Goal: Contribute content: Share content

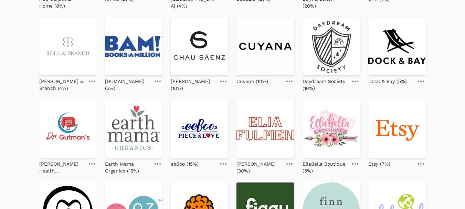
scroll to position [138, 0]
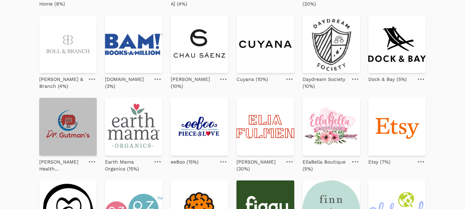
click at [76, 133] on img at bounding box center [67, 126] width 57 height 57
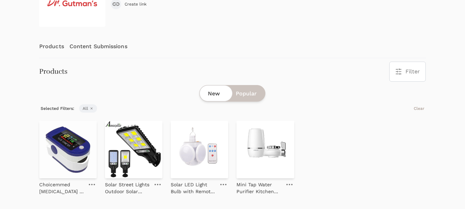
scroll to position [91, 0]
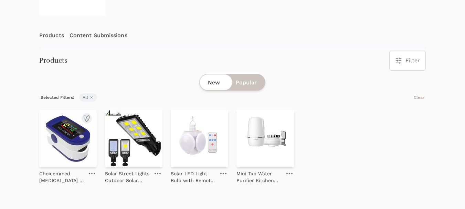
click at [67, 140] on img at bounding box center [67, 138] width 57 height 57
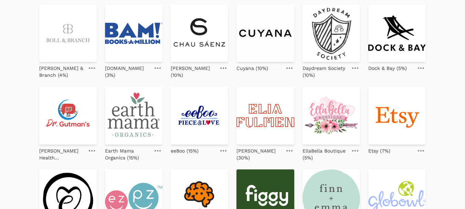
scroll to position [138, 0]
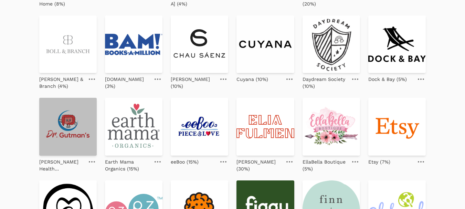
click at [63, 118] on img at bounding box center [67, 126] width 57 height 57
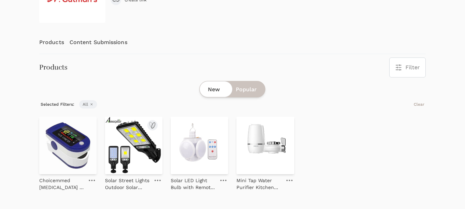
scroll to position [86, 0]
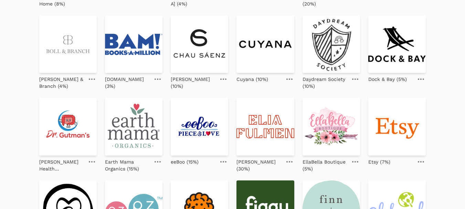
scroll to position [172, 0]
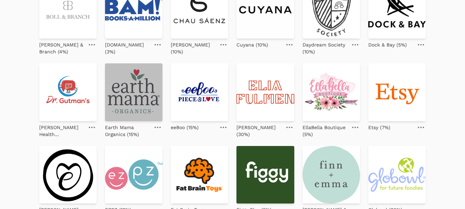
click at [132, 91] on img at bounding box center [133, 91] width 57 height 57
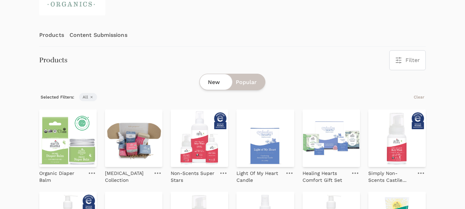
scroll to position [103, 0]
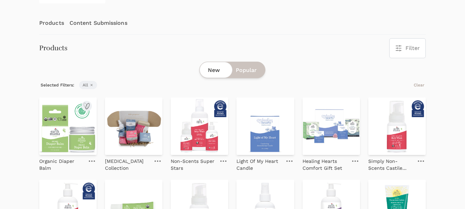
click at [59, 135] on img at bounding box center [67, 125] width 57 height 57
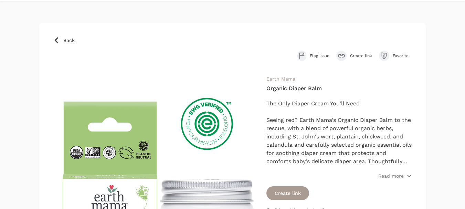
scroll to position [34, 0]
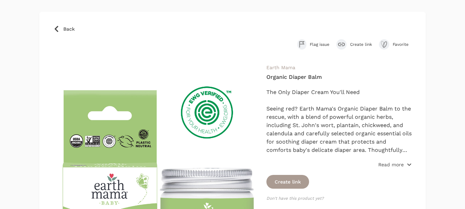
click at [393, 162] on p "Read more" at bounding box center [390, 164] width 25 height 7
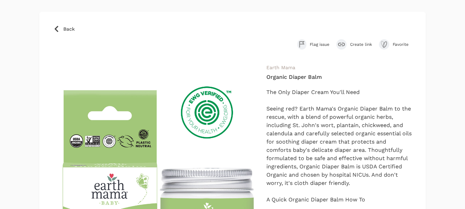
click at [361, 41] on button "Create link" at bounding box center [354, 44] width 36 height 10
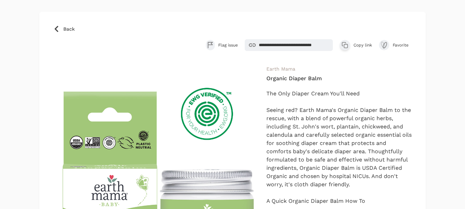
click at [361, 46] on span "Copy link" at bounding box center [363, 45] width 19 height 6
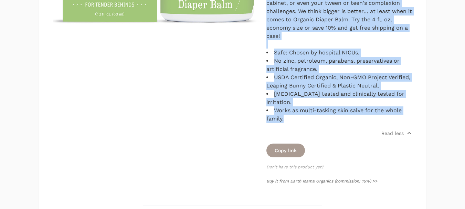
scroll to position [275, 0]
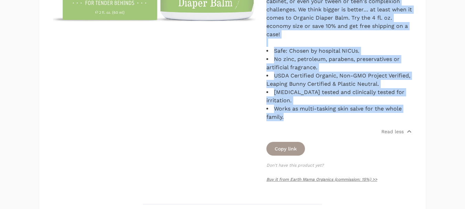
drag, startPoint x: 267, startPoint y: 25, endPoint x: 344, endPoint y: 121, distance: 123.2
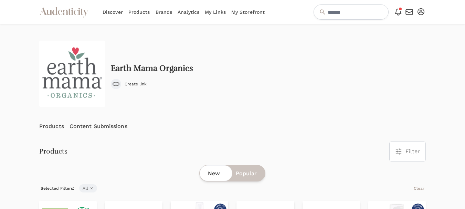
click at [116, 121] on link "Content Submissions" at bounding box center [99, 126] width 58 height 23
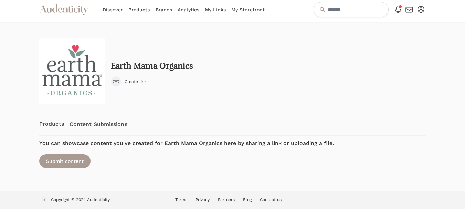
scroll to position [3, 0]
click at [69, 162] on div "Submit content" at bounding box center [64, 161] width 51 height 14
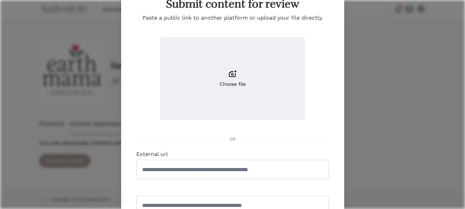
scroll to position [69, 0]
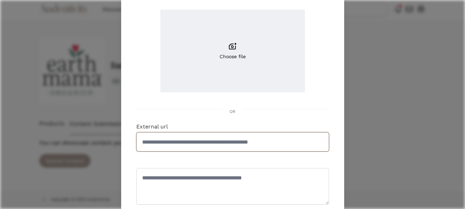
click at [208, 139] on input "External url" at bounding box center [232, 141] width 193 height 19
paste input "**********"
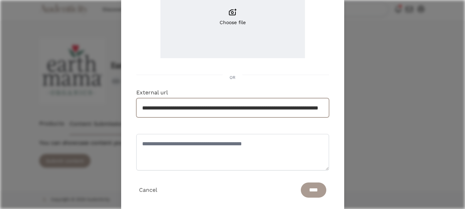
scroll to position [119, 0]
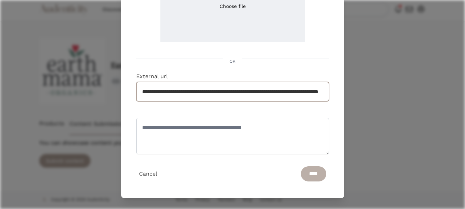
type input "**********"
click at [310, 176] on input "****" at bounding box center [313, 173] width 25 height 15
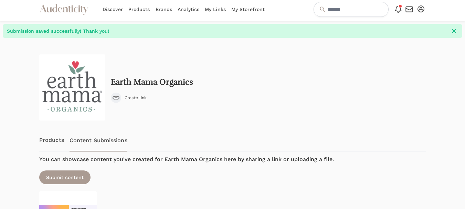
click at [12, 160] on div at bounding box center [17, 158] width 34 height 240
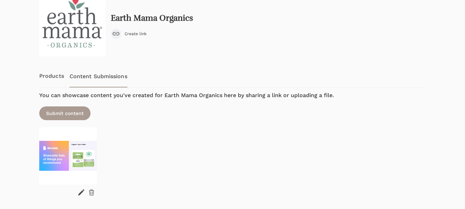
scroll to position [72, 0]
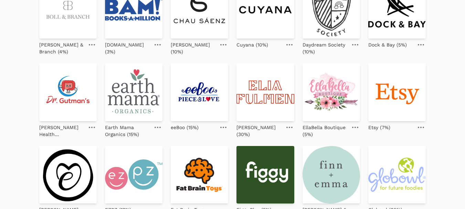
scroll to position [241, 0]
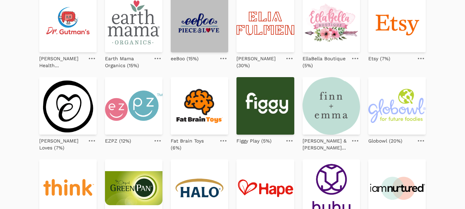
click at [200, 26] on img at bounding box center [199, 22] width 57 height 57
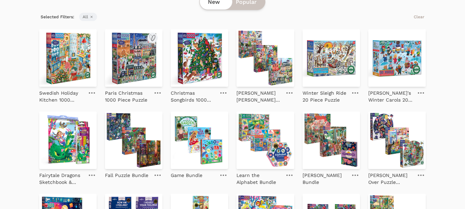
scroll to position [172, 0]
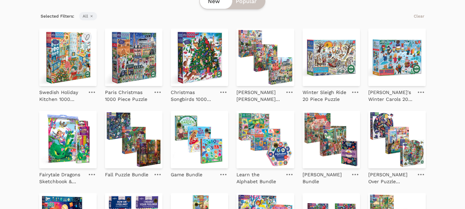
click at [73, 62] on img at bounding box center [67, 57] width 57 height 57
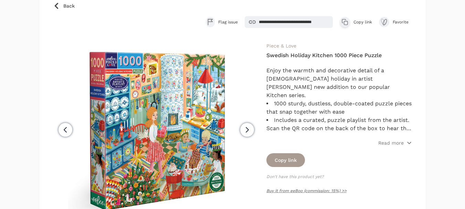
scroll to position [69, 0]
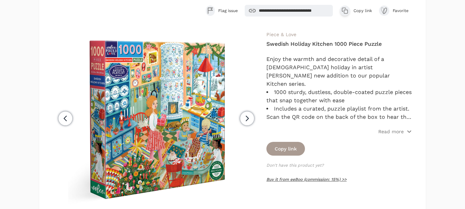
click at [305, 180] on link "Buy it from eeBoo (commission: 15%) >>" at bounding box center [306, 179] width 80 height 5
click at [386, 134] on p "Read more" at bounding box center [390, 131] width 25 height 7
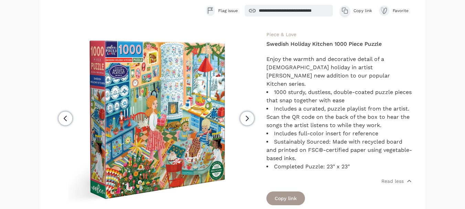
click at [361, 10] on span "Copy link" at bounding box center [363, 11] width 19 height 6
drag, startPoint x: 356, startPoint y: 159, endPoint x: 265, endPoint y: 55, distance: 138.6
click at [265, 55] on div "Previous Next Piece & Love Swedish Holiday Kitchen 1000 Piece Puzzle Enjoy the …" at bounding box center [232, 147] width 359 height 235
copy div "Enjoy the warmth and decorative detail of a Scandinavian holiday in artist Uta …"
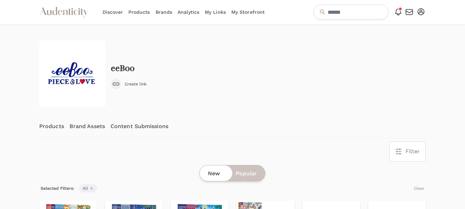
click at [145, 124] on link "Content Submissions" at bounding box center [140, 126] width 58 height 23
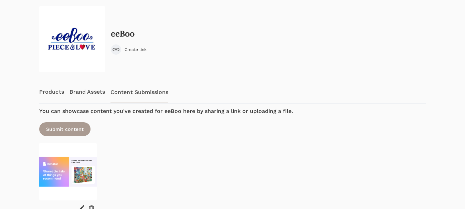
scroll to position [69, 0]
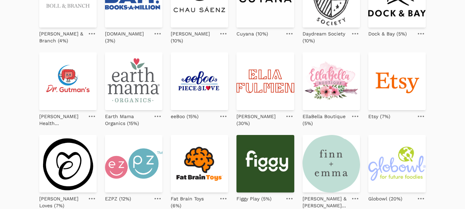
scroll to position [172, 0]
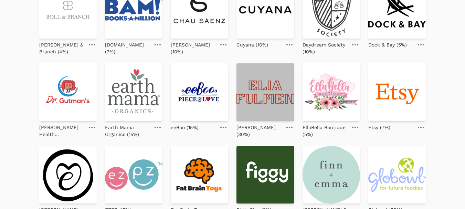
click at [277, 87] on img at bounding box center [264, 91] width 57 height 57
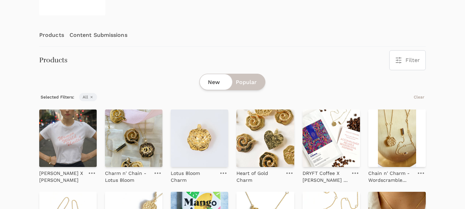
scroll to position [103, 0]
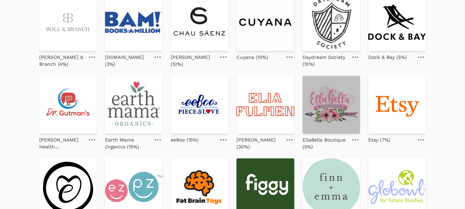
scroll to position [172, 0]
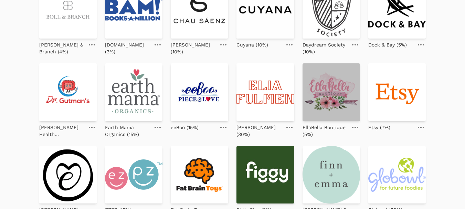
click at [335, 94] on img at bounding box center [331, 91] width 57 height 57
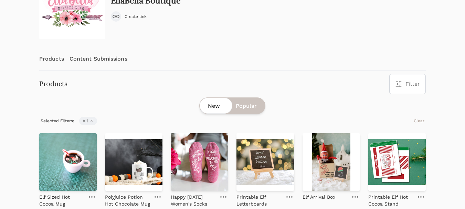
scroll to position [69, 0]
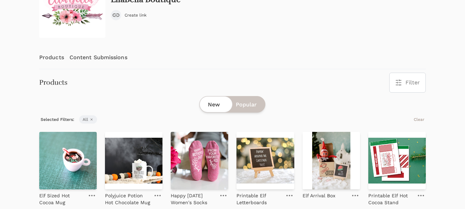
click at [106, 54] on link "Content Submissions" at bounding box center [99, 57] width 58 height 23
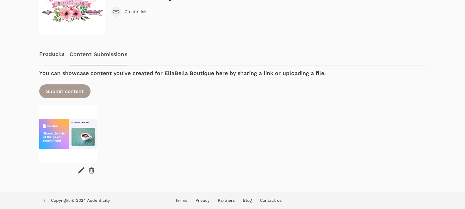
scroll to position [73, 0]
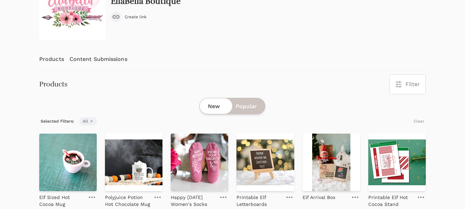
scroll to position [69, 0]
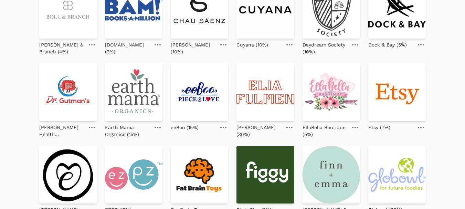
scroll to position [241, 0]
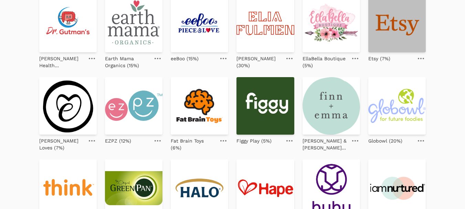
click at [402, 33] on img at bounding box center [396, 22] width 57 height 57
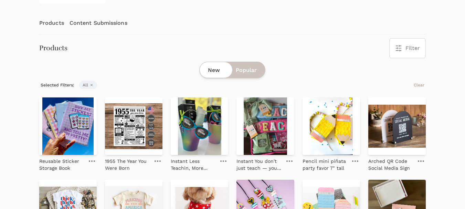
scroll to position [138, 0]
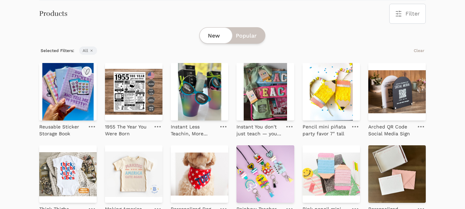
click at [75, 95] on img at bounding box center [67, 91] width 57 height 57
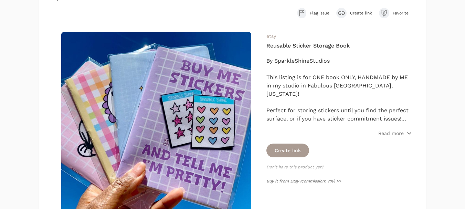
scroll to position [69, 0]
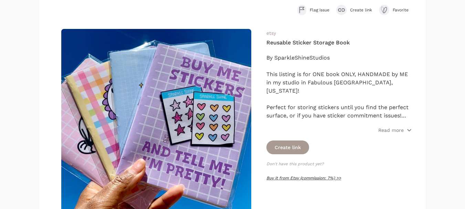
click at [278, 180] on link "Buy it from Etsy (commission: 7%) >>" at bounding box center [303, 178] width 75 height 5
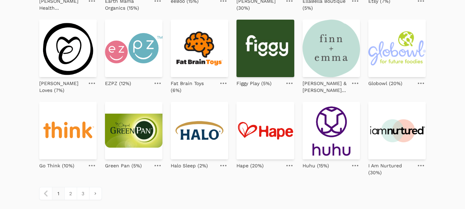
scroll to position [310, 0]
